Goal: Information Seeking & Learning: Learn about a topic

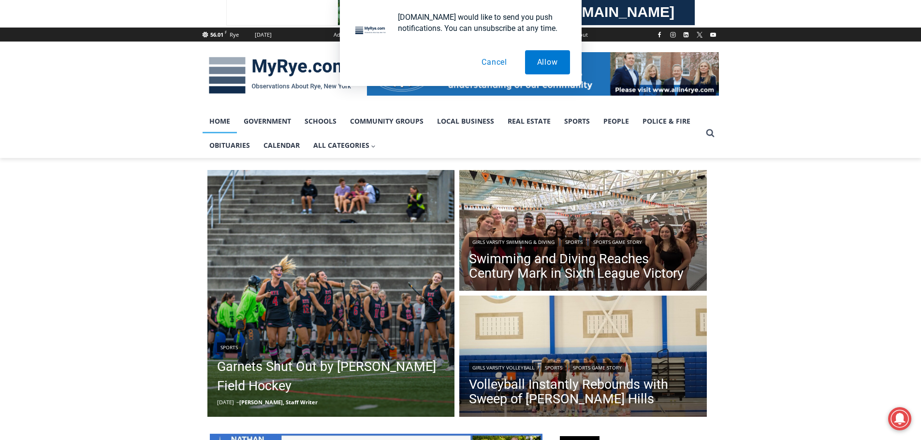
scroll to position [193, 0]
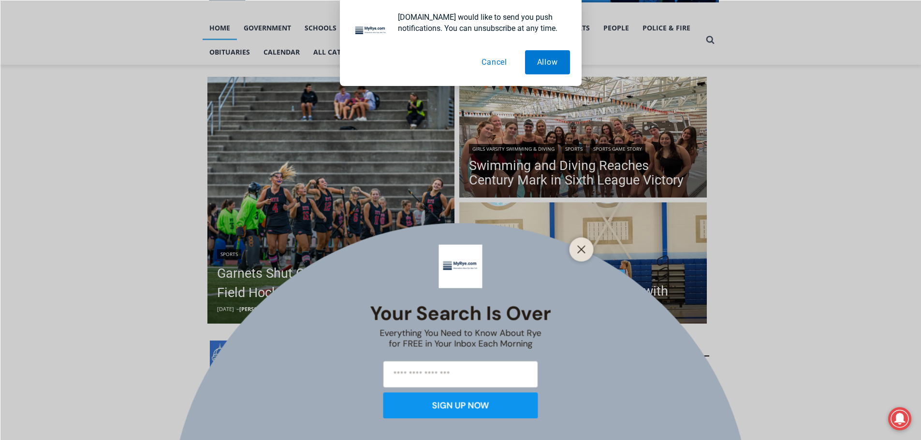
drag, startPoint x: 574, startPoint y: 252, endPoint x: 570, endPoint y: 230, distance: 22.7
click at [575, 252] on button "Close" at bounding box center [582, 250] width 14 height 14
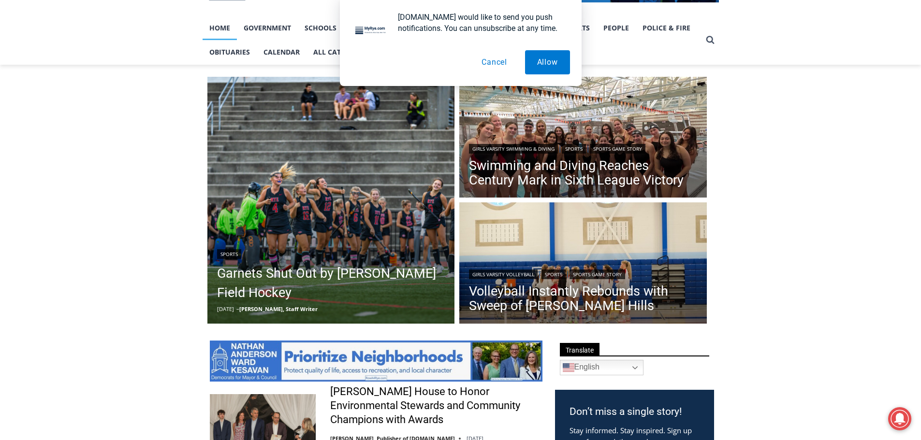
click at [489, 71] on button "Cancel" at bounding box center [494, 62] width 50 height 24
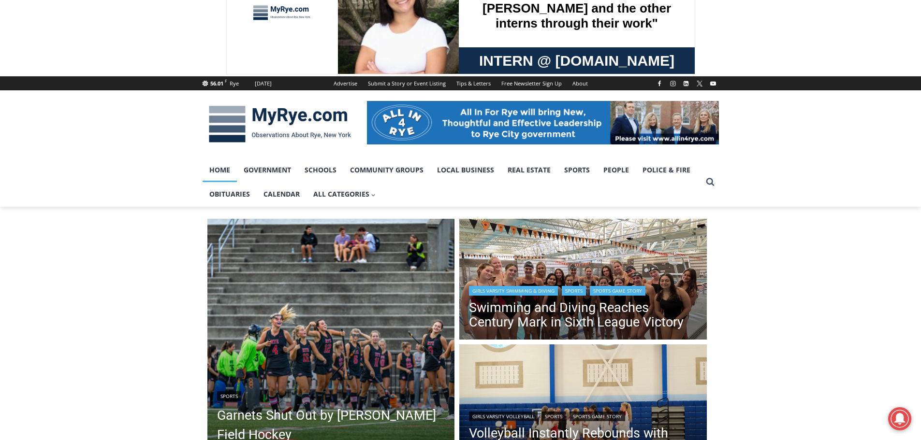
scroll to position [145, 0]
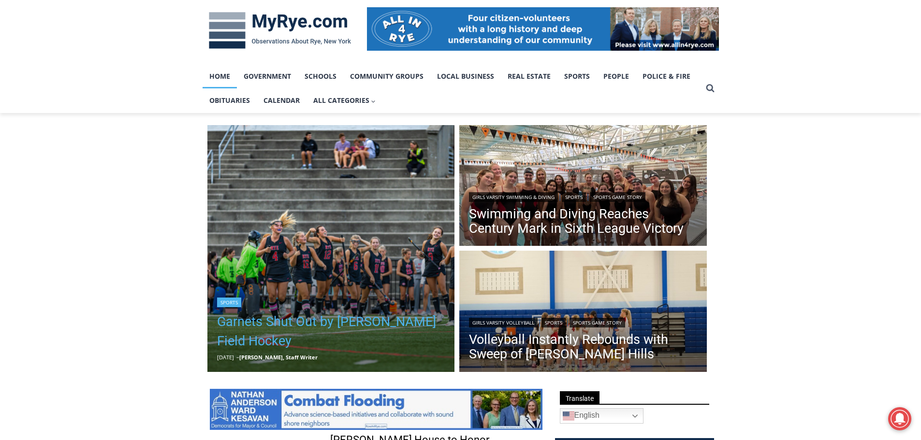
click at [331, 322] on link "Garnets Shut Out by [PERSON_NAME] Field Hockey" at bounding box center [331, 331] width 228 height 39
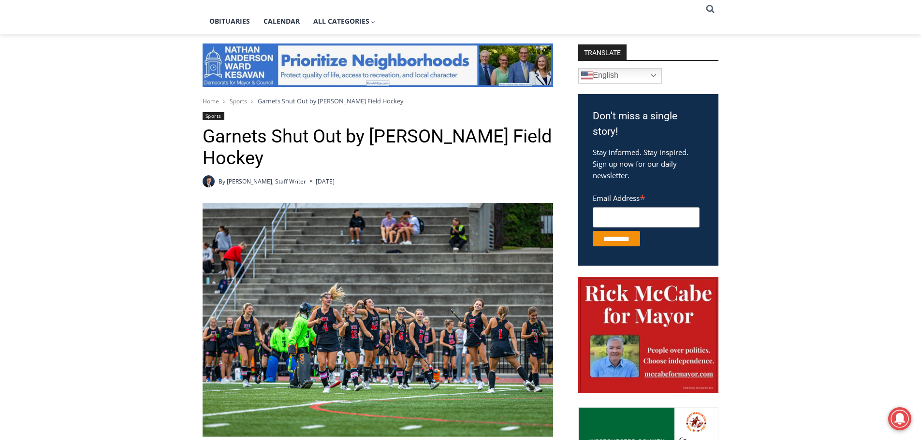
scroll to position [242, 0]
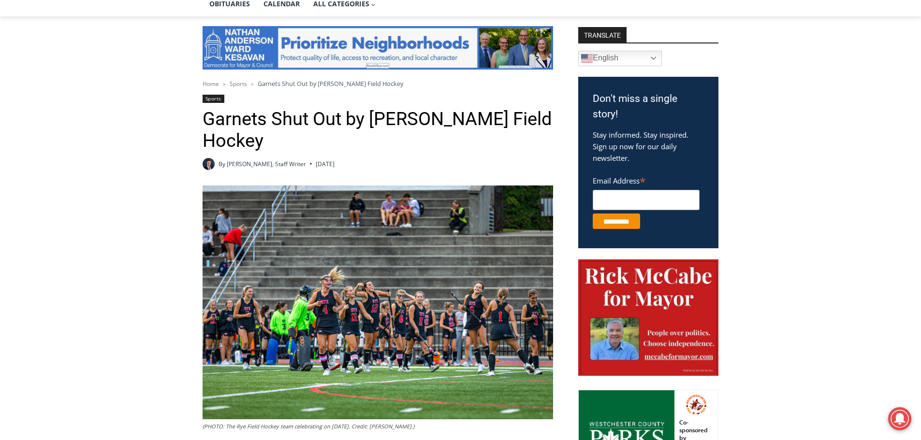
click at [334, 331] on img at bounding box center [377, 303] width 350 height 234
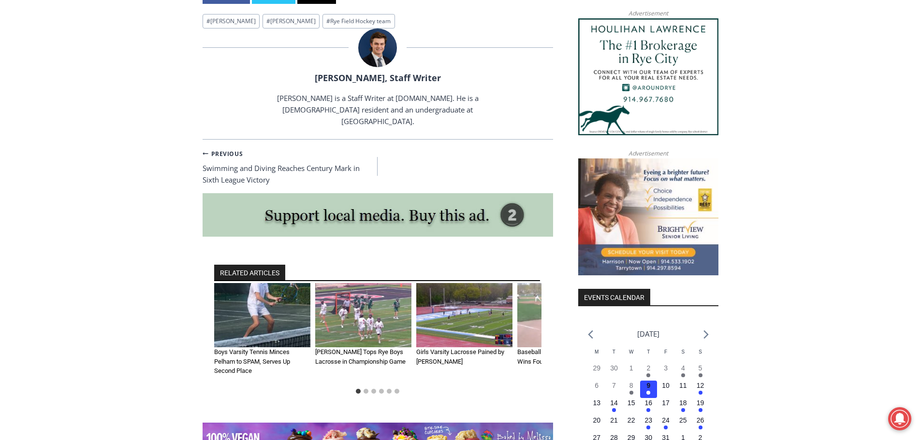
scroll to position [918, 0]
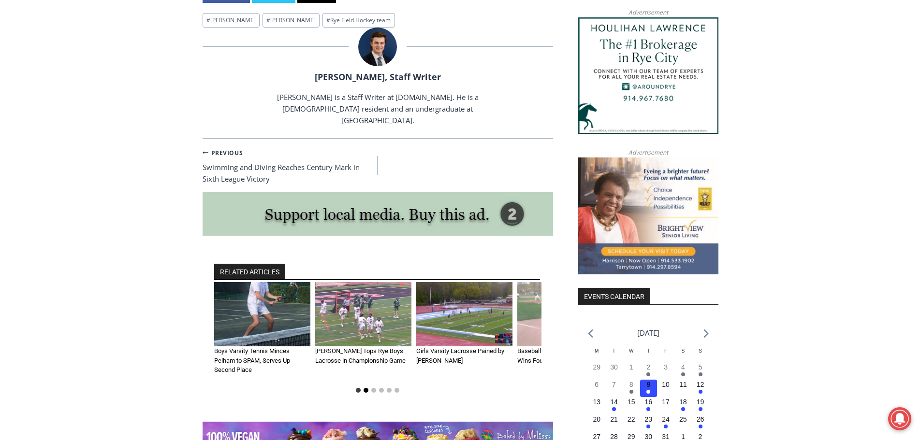
click at [365, 388] on button "Go to slide 2" at bounding box center [365, 390] width 5 height 5
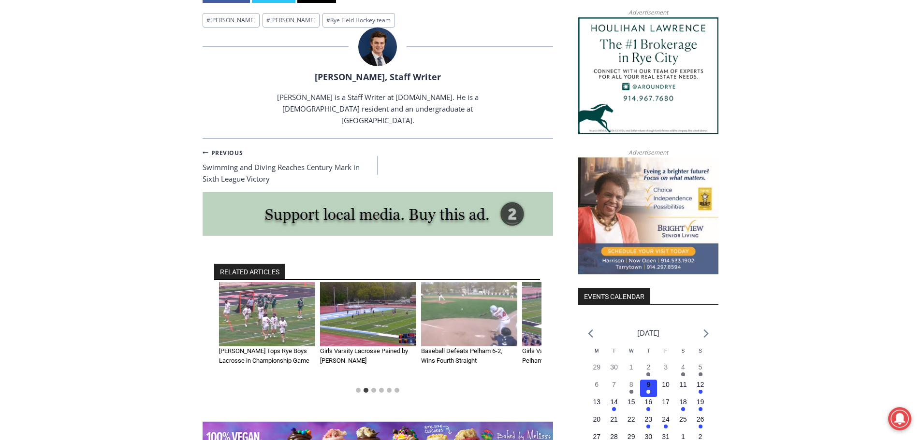
click at [378, 362] on div "RELATED ARTICLES Boys Varsity Tennis Minces Pelham to SPAM, Serves Up Second Pl…" at bounding box center [377, 330] width 350 height 183
click at [376, 387] on li "Select a slide to show" at bounding box center [374, 391] width 8 height 8
click at [375, 388] on button "Go to slide 3" at bounding box center [373, 390] width 5 height 5
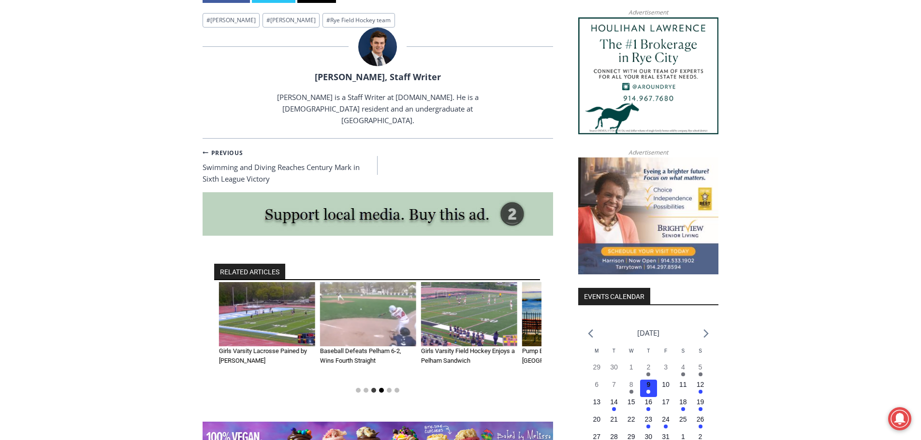
click at [380, 388] on button "Go to slide 4" at bounding box center [381, 390] width 5 height 5
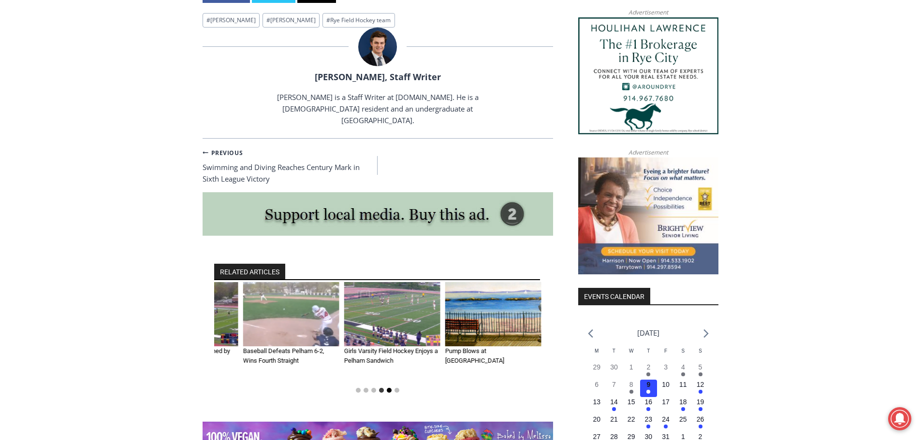
click at [388, 388] on button "Go to slide 5" at bounding box center [389, 390] width 5 height 5
click at [392, 387] on li "Select a slide to show" at bounding box center [389, 391] width 8 height 8
click at [395, 388] on button "Go to slide 6" at bounding box center [396, 390] width 5 height 5
click at [381, 388] on button "Go to slide 4" at bounding box center [381, 390] width 5 height 5
click at [375, 388] on button "Go to slide 3" at bounding box center [373, 390] width 5 height 5
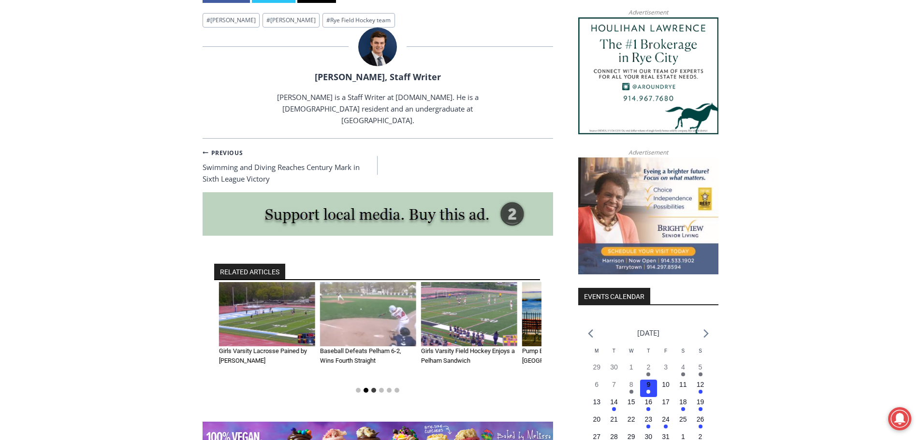
click at [365, 388] on button "Go to slide 2" at bounding box center [365, 390] width 5 height 5
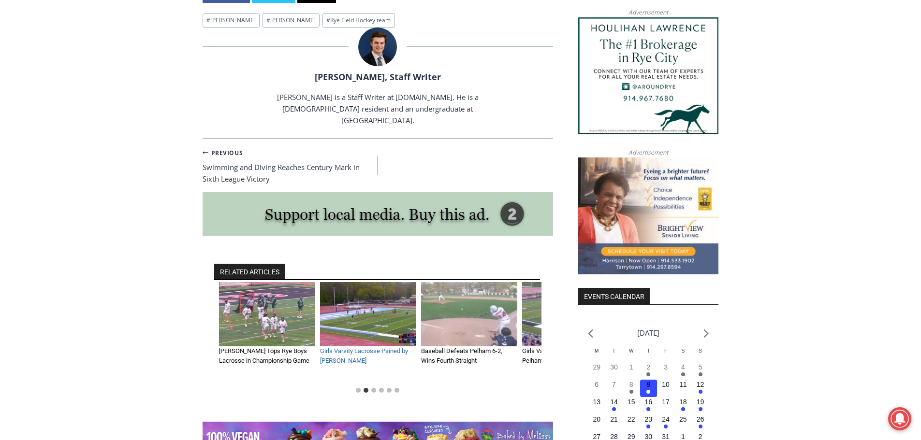
click at [373, 347] on link "Girls Varsity Lacrosse Pained by [PERSON_NAME]" at bounding box center [364, 355] width 88 height 17
